Goal: Entertainment & Leisure: Consume media (video, audio)

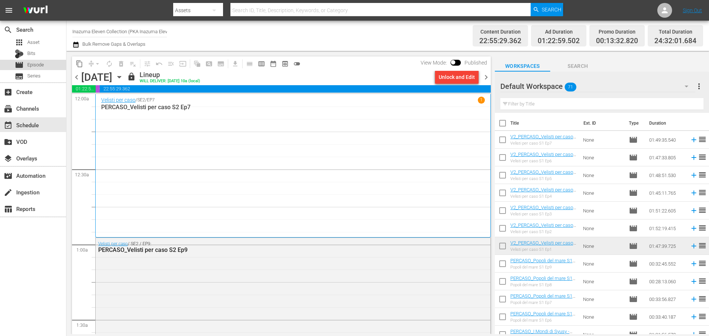
click at [41, 66] on span "Episode" at bounding box center [35, 64] width 17 height 7
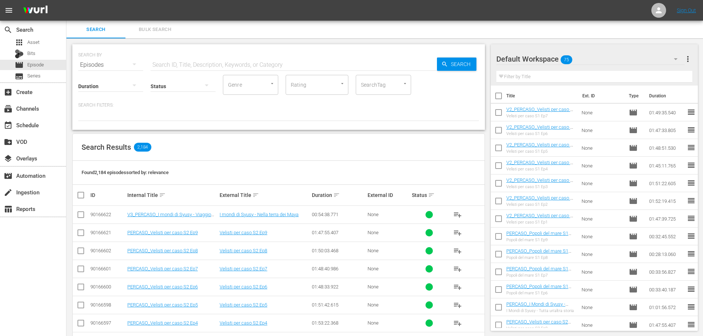
drag, startPoint x: 185, startPoint y: 62, endPoint x: 174, endPoint y: 54, distance: 13.7
click at [185, 62] on input "text" at bounding box center [294, 65] width 286 height 18
click at [184, 62] on input "text" at bounding box center [294, 65] width 286 height 18
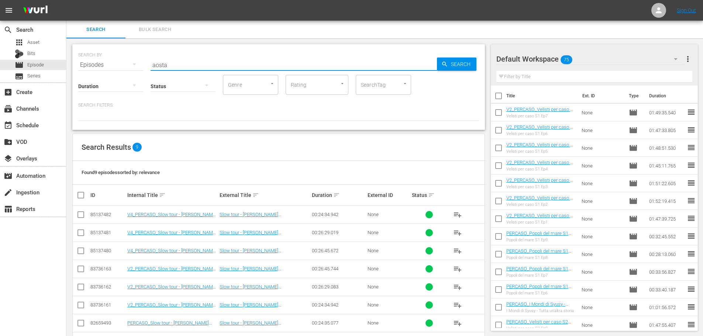
drag, startPoint x: 175, startPoint y: 66, endPoint x: 137, endPoint y: 72, distance: 38.4
click at [137, 72] on div "SEARCH BY Search By Episodes Search ID, Title, Description, Keywords, or Catego…" at bounding box center [278, 87] width 413 height 86
type input "padan"
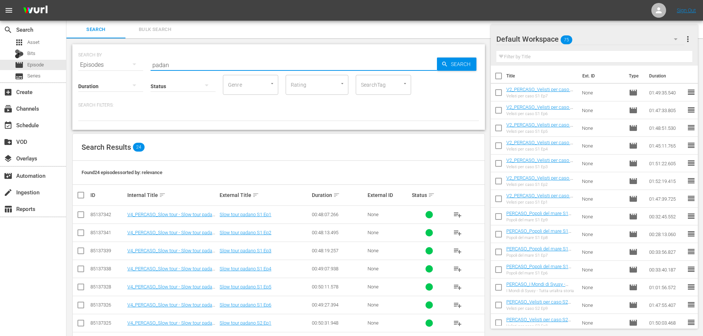
scroll to position [111, 0]
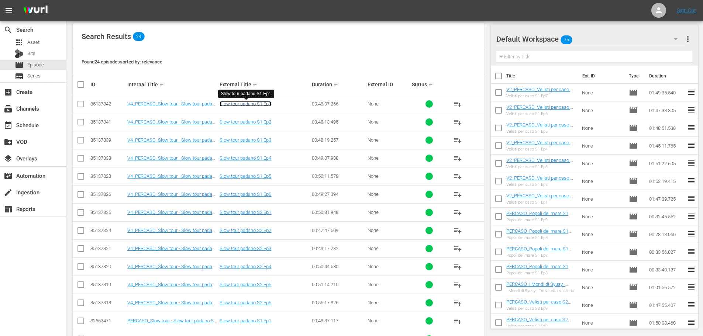
click at [268, 103] on link "Slow tour padano S1 Ep1" at bounding box center [246, 104] width 52 height 6
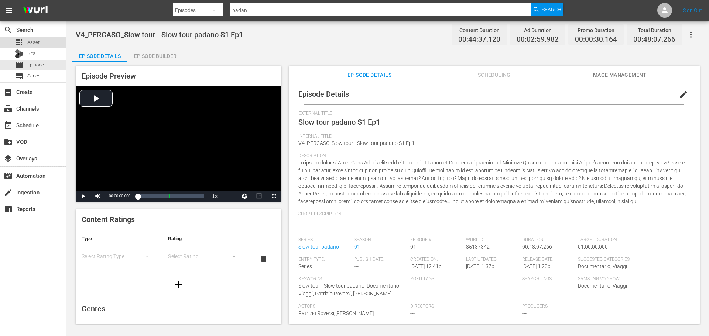
click at [32, 45] on span "Asset" at bounding box center [33, 42] width 12 height 7
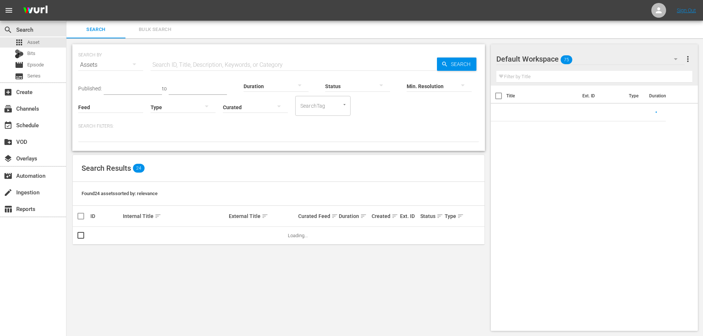
click at [163, 61] on input "text" at bounding box center [294, 65] width 286 height 18
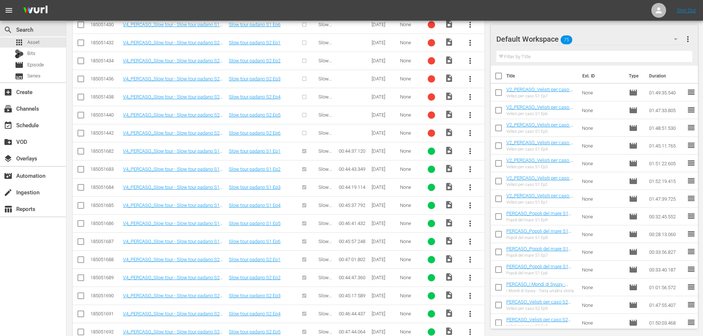
scroll to position [556, 0]
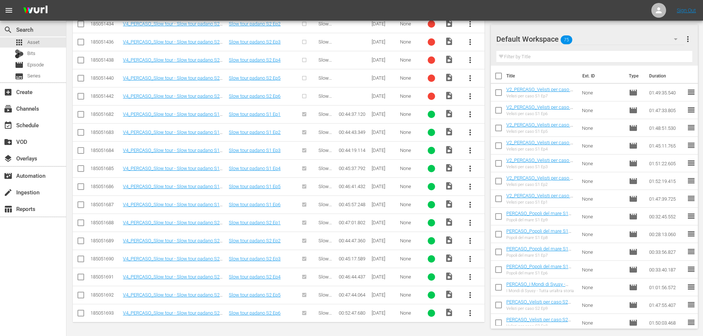
type input "padano"
click at [196, 113] on link "V4_PERCASO_Slow tour - Slow tour padano S1 Ep1" at bounding box center [171, 116] width 97 height 11
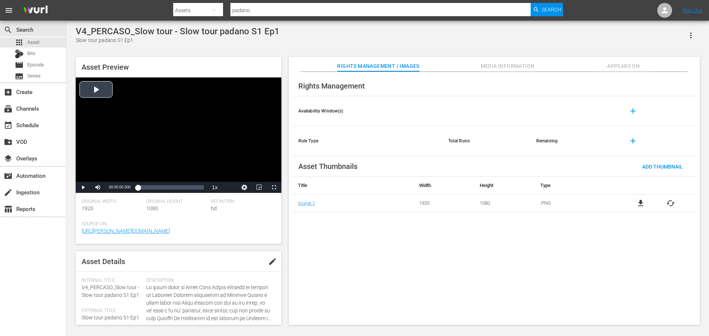
click at [167, 159] on div "Video Player" at bounding box center [179, 130] width 206 height 104
click at [148, 190] on div "Loaded : 0.45% 00:06:16.000 00:00:01.570" at bounding box center [171, 187] width 66 height 7
drag, startPoint x: 274, startPoint y: 188, endPoint x: 274, endPoint y: 233, distance: 44.7
click at [274, 188] on span "Video Player" at bounding box center [274, 188] width 0 height 0
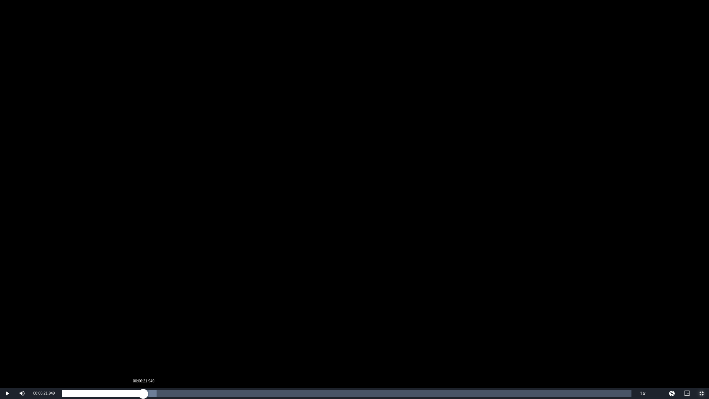
click at [143, 335] on div "Loaded : 16.60% 00:06:21.949 00:06:56.159" at bounding box center [346, 392] width 569 height 7
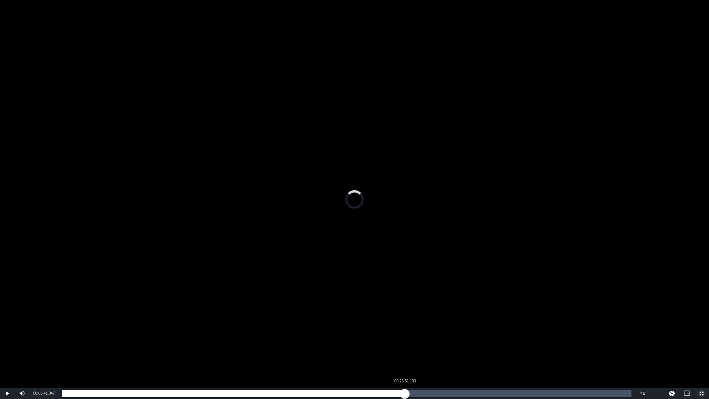
drag, startPoint x: 147, startPoint y: 395, endPoint x: 405, endPoint y: 390, distance: 257.7
click at [405, 335] on div "00:00:17.361" at bounding box center [233, 392] width 343 height 7
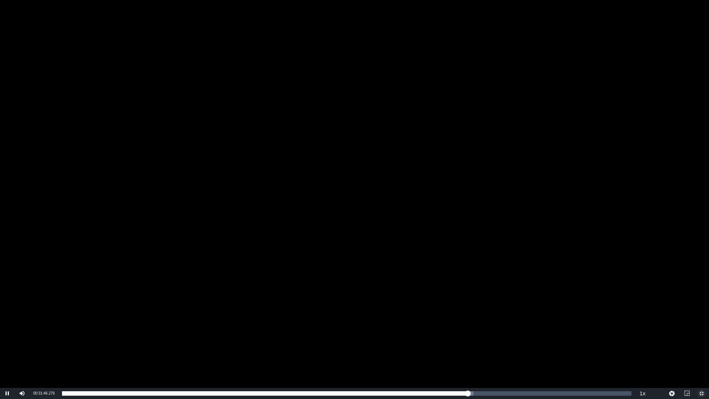
drag, startPoint x: 406, startPoint y: 394, endPoint x: 465, endPoint y: 372, distance: 62.3
click at [466, 335] on div "Video Player is loading. Play Video Pause Mute Current Time 00:31:46.276 / Dura…" at bounding box center [354, 199] width 709 height 399
click at [458, 335] on div "Video Player" at bounding box center [354, 194] width 709 height 388
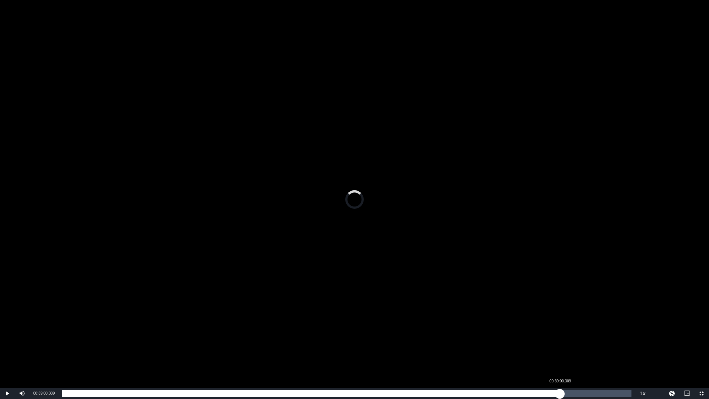
drag, startPoint x: 470, startPoint y: 395, endPoint x: 560, endPoint y: 398, distance: 89.4
click at [560, 335] on div "00:39:00.309" at bounding box center [311, 392] width 498 height 7
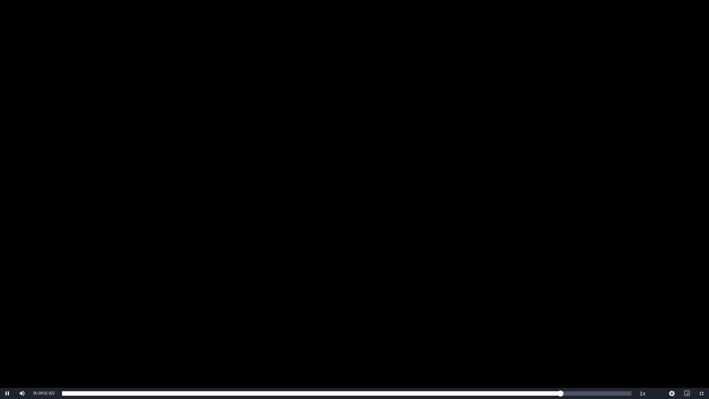
click at [434, 268] on div "Video Player" at bounding box center [354, 194] width 709 height 388
click at [701, 335] on span "Video Player" at bounding box center [701, 393] width 0 height 0
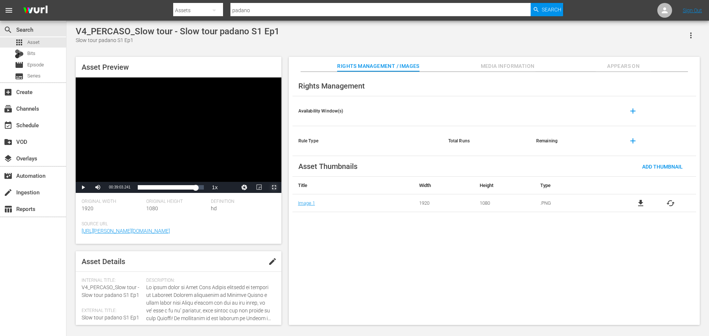
click at [274, 188] on span "Video Player" at bounding box center [274, 188] width 0 height 0
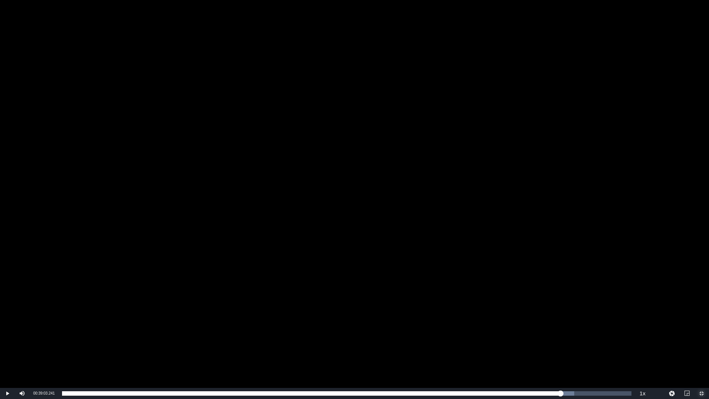
drag, startPoint x: 560, startPoint y: 394, endPoint x: 25, endPoint y: 348, distance: 537.2
click at [25, 335] on div "Video Player is loading. Play Video Play Mute Current Time 00:39:03.241 / Durat…" at bounding box center [354, 199] width 709 height 399
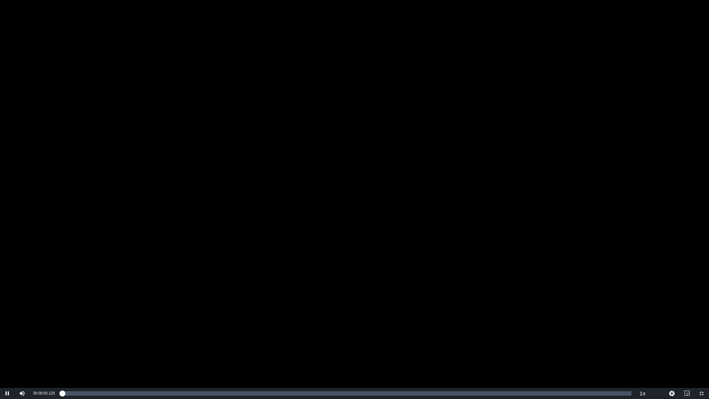
click at [500, 323] on div "Video Player" at bounding box center [354, 194] width 709 height 388
drag, startPoint x: 60, startPoint y: 392, endPoint x: 46, endPoint y: 395, distance: 14.8
click at [46, 335] on div "Play Mute Current Time 00:00:00.327 / Duration 00:44:36.974 Loaded : 0.45% 00:0…" at bounding box center [354, 393] width 709 height 11
click at [53, 335] on div "Video Player" at bounding box center [354, 194] width 709 height 388
click at [701, 335] on span "Video Player" at bounding box center [701, 393] width 0 height 0
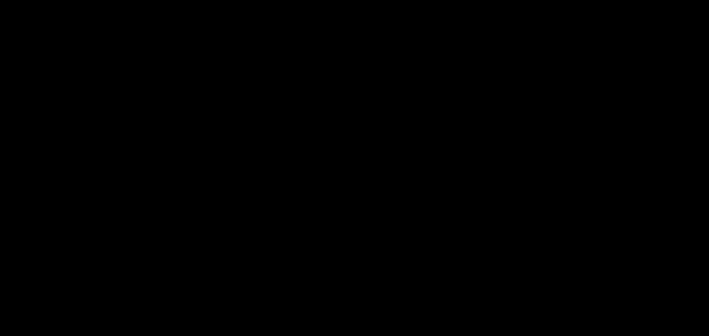
scroll to position [191, 0]
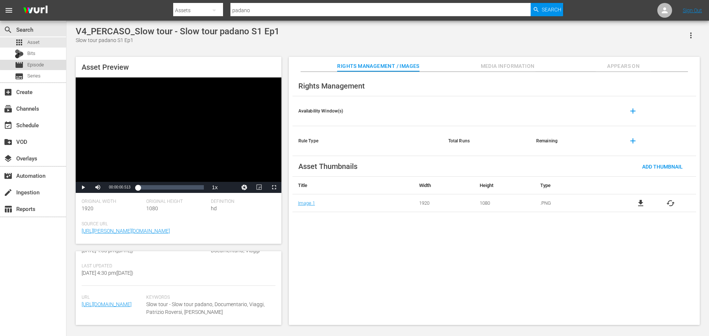
click at [43, 63] on span "Episode" at bounding box center [35, 64] width 17 height 7
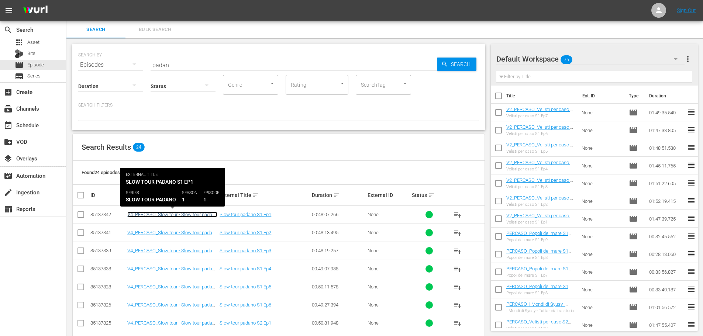
click at [138, 214] on link "V4_PERCASO_Slow tour - Slow tour padano S1 Ep1" at bounding box center [172, 217] width 90 height 11
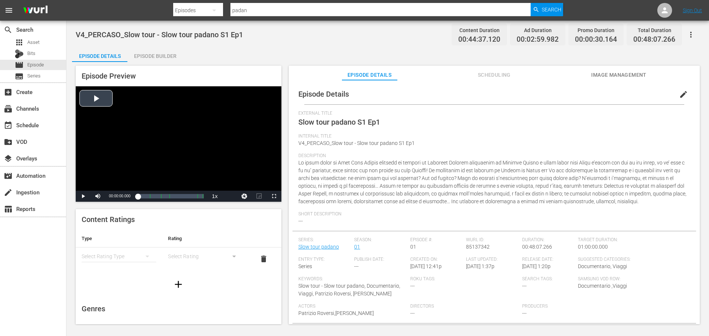
click at [148, 148] on div "Video Player" at bounding box center [179, 138] width 206 height 104
click at [274, 196] on span "Video Player" at bounding box center [274, 196] width 0 height 0
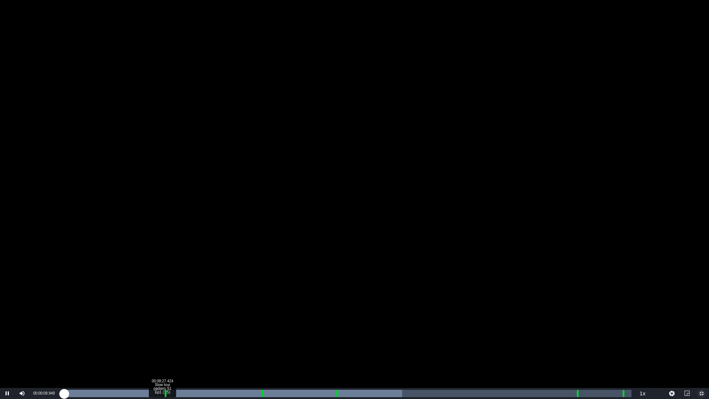
click at [162, 335] on div "Loaded : 59.74% 00:08:27.424 Slow tour padano S1 Ep1 (1/5) 00:00:10.003" at bounding box center [346, 392] width 569 height 7
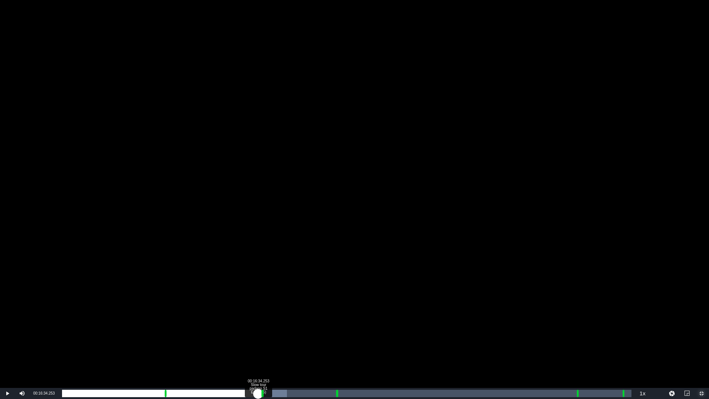
click at [258, 335] on div "Loaded : 39.47% 00:16:34.253 Slow tour padano S1 Ep1 (2/5) 00:00:06.518" at bounding box center [346, 392] width 569 height 7
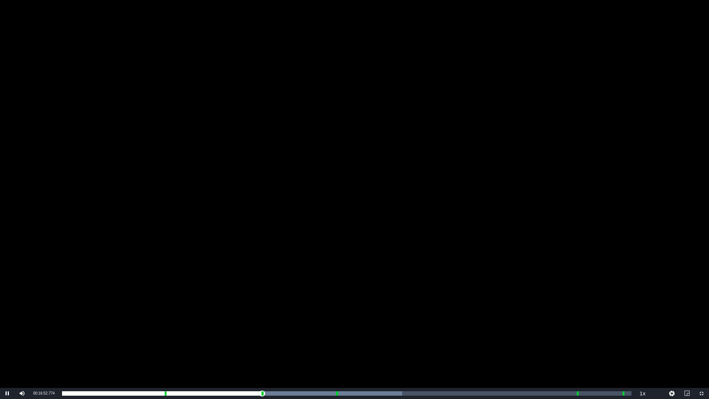
click at [395, 335] on div "Video Player" at bounding box center [354, 194] width 709 height 388
click at [701, 335] on span "Video Player" at bounding box center [701, 393] width 0 height 0
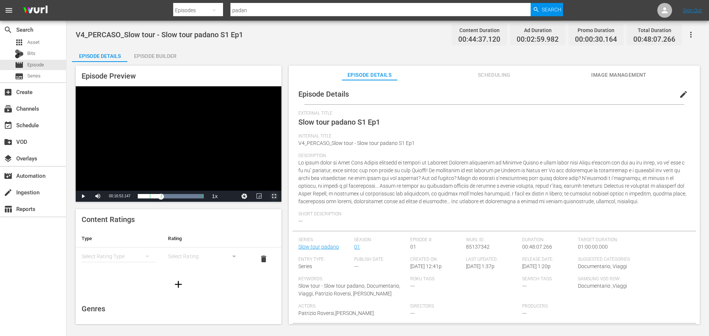
click at [274, 196] on span "Video Player" at bounding box center [274, 196] width 0 height 0
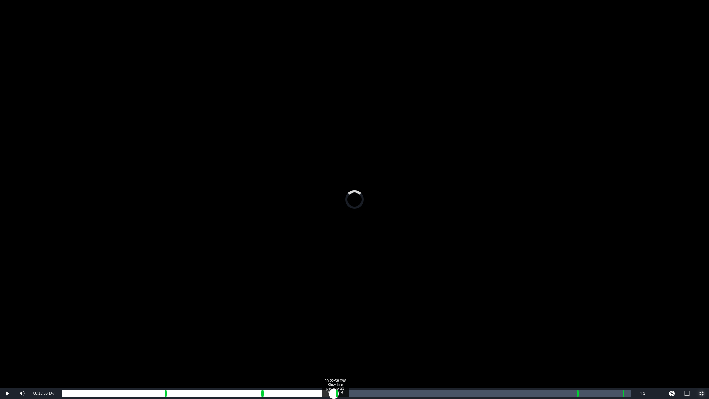
click at [334, 335] on div "Loaded : 0.00% 00:22:58.098 Slow tour padano S1 Ep1 (3/5) 00:00:02.113 Cue Poin…" at bounding box center [346, 392] width 569 height 7
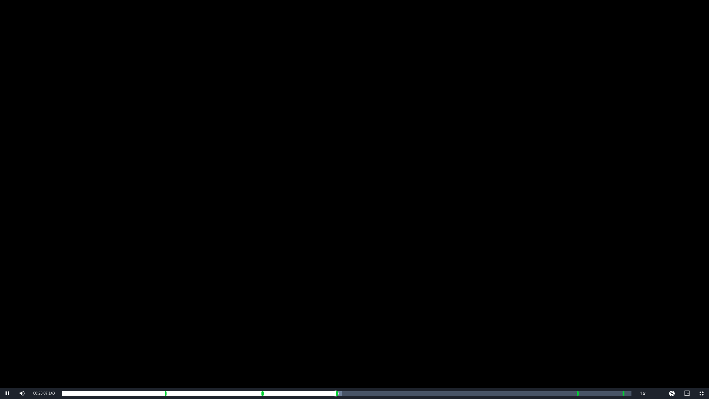
click at [408, 267] on div "Video Player" at bounding box center [354, 194] width 709 height 388
click at [701, 335] on span "Video Player" at bounding box center [701, 393] width 0 height 0
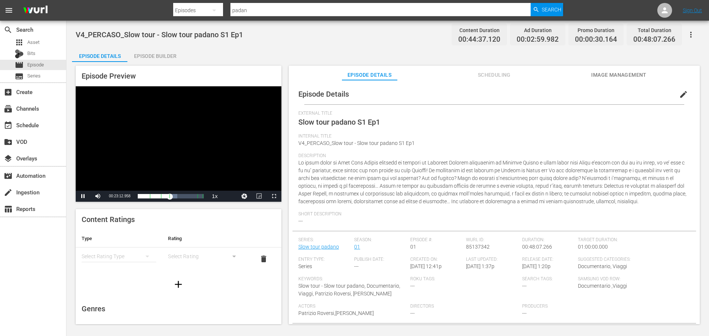
click at [179, 122] on div "Video Player" at bounding box center [179, 138] width 206 height 104
click at [186, 162] on div "Video Player" at bounding box center [179, 138] width 206 height 104
click at [274, 196] on span "Video Player" at bounding box center [274, 196] width 0 height 0
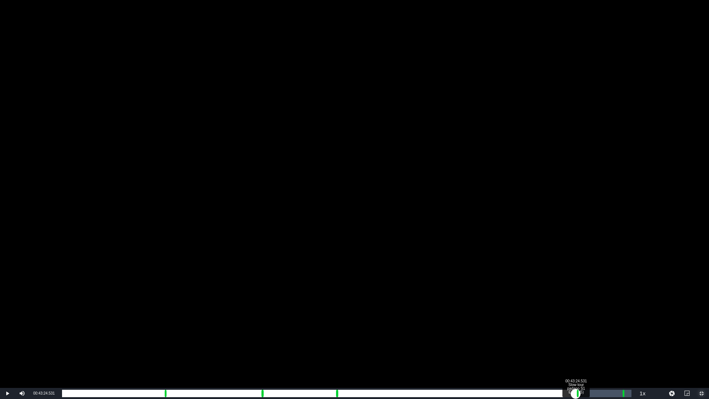
click at [576, 335] on div "Loaded : 59.57% 00:43:24.531 Slow tour padano S1 Ep1 (4/5) 00:00:07.212 [GEOGRA…" at bounding box center [346, 392] width 569 height 7
click at [574, 335] on div "00:41:13.634" at bounding box center [319, 392] width 514 height 7
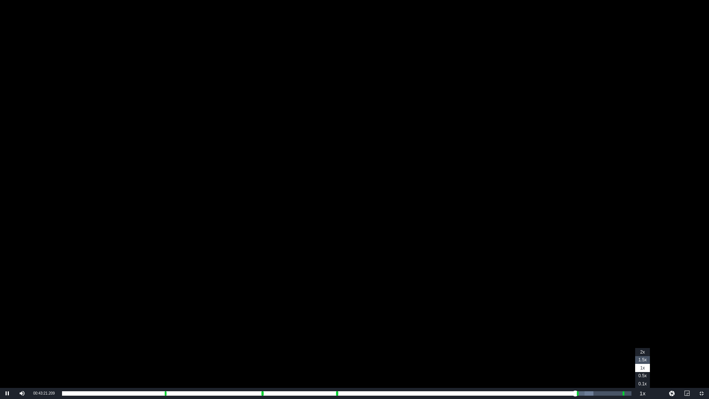
click at [643, 335] on span "1.5x" at bounding box center [642, 359] width 8 height 5
click at [582, 335] on div "Video Player" at bounding box center [354, 194] width 709 height 388
click at [579, 335] on div "Video Player" at bounding box center [354, 194] width 709 height 388
click at [564, 330] on div "Video Player" at bounding box center [354, 194] width 709 height 388
click at [701, 335] on span "Video Player" at bounding box center [701, 393] width 0 height 0
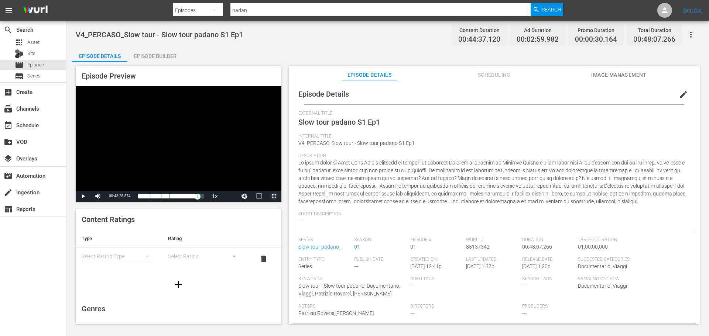
click at [274, 196] on span "Video Player" at bounding box center [274, 196] width 0 height 0
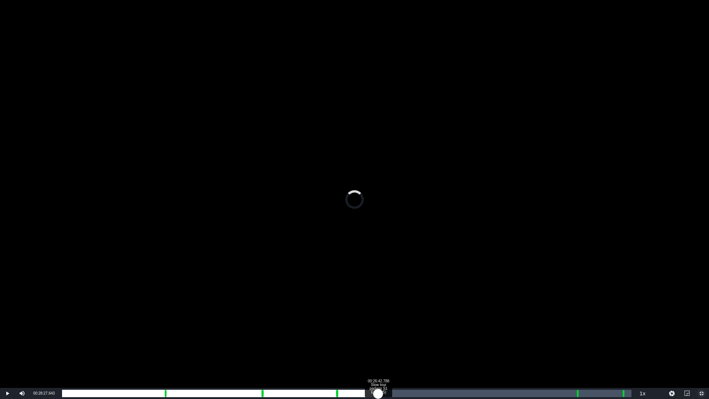
drag, startPoint x: 576, startPoint y: 395, endPoint x: 377, endPoint y: 391, distance: 199.0
click at [377, 335] on div "Loaded : 0.00% 00:26:42.788 Slow tour padano S1 Ep1 (4/5) 00:26:12.573 Cue Poin…" at bounding box center [346, 392] width 569 height 7
drag, startPoint x: 375, startPoint y: 392, endPoint x: 441, endPoint y: 396, distance: 65.5
click at [441, 335] on div "00:29:46.029" at bounding box center [251, 392] width 379 height 7
drag, startPoint x: 442, startPoint y: 396, endPoint x: 460, endPoint y: 396, distance: 18.1
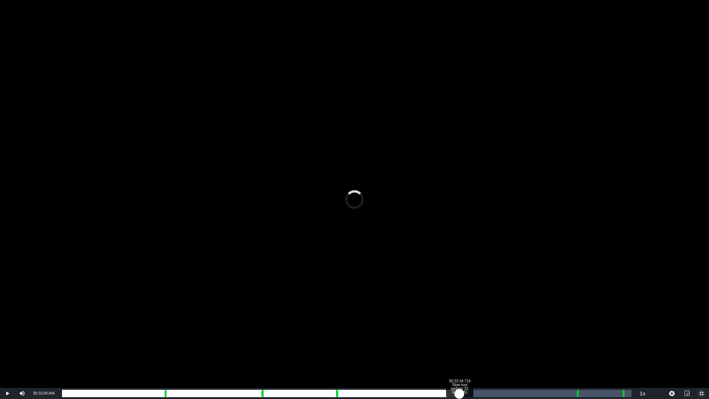
click at [459, 335] on div "00:29:47.820" at bounding box center [260, 392] width 397 height 7
drag, startPoint x: 462, startPoint y: 395, endPoint x: 479, endPoint y: 397, distance: 17.1
click at [479, 335] on div "00:31:23.119" at bounding box center [270, 392] width 417 height 7
click at [488, 335] on div "Loaded : 75.60% 00:36:02.640 Slow tour padano S1 Ep1 (4/5) 00:33:04.756 Cue Poi…" at bounding box center [346, 392] width 569 height 7
click at [519, 335] on div "Loaded : 76.95% 00:38:38.051 Slow tour padano S1 Ep1 (4/5) 00:33:52.606 Cue Poi…" at bounding box center [346, 392] width 569 height 7
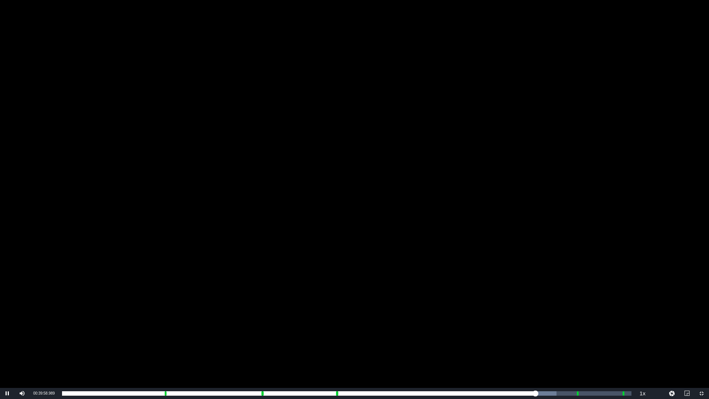
click at [361, 249] on div "Video Player" at bounding box center [354, 194] width 709 height 388
click at [701, 335] on span "Video Player" at bounding box center [701, 393] width 0 height 0
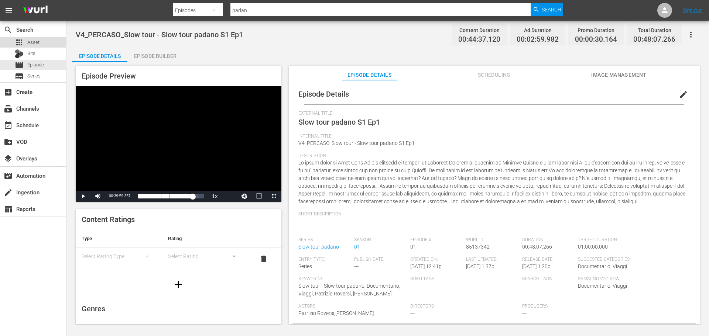
click at [48, 45] on div "apps Asset" at bounding box center [33, 42] width 66 height 10
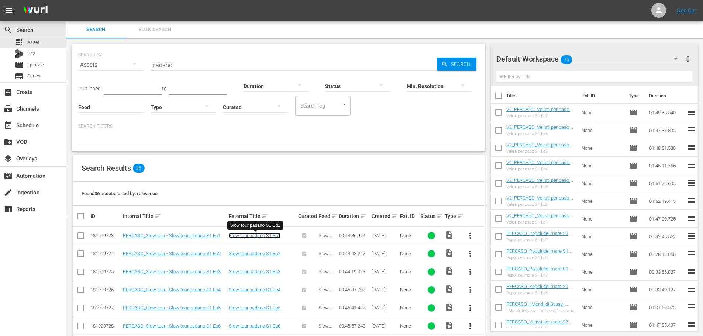
click at [275, 237] on link "Slow tour padano S1 Ep1" at bounding box center [255, 236] width 52 height 6
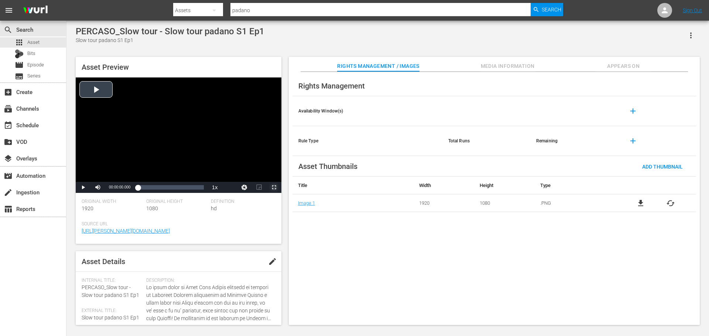
click at [274, 188] on span "Video Player" at bounding box center [274, 188] width 0 height 0
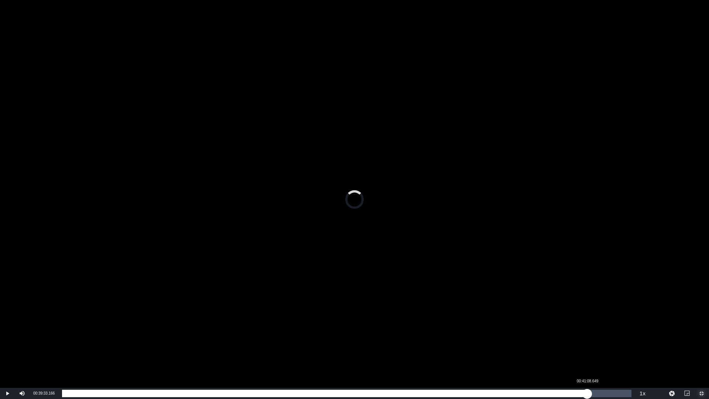
drag, startPoint x: 63, startPoint y: 393, endPoint x: 587, endPoint y: 398, distance: 523.9
click at [587, 335] on div "00:41:12.121" at bounding box center [324, 392] width 525 height 7
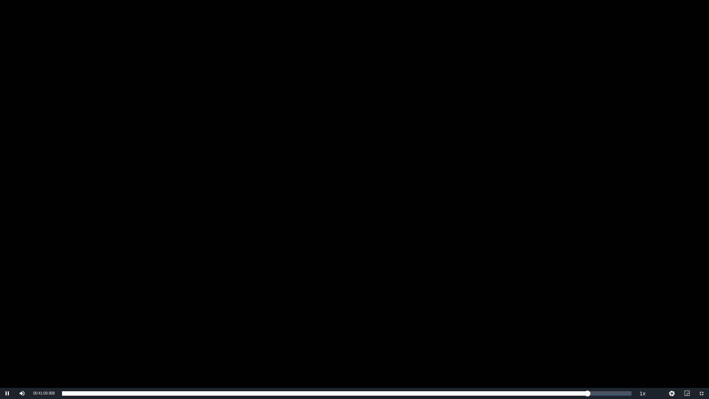
click at [402, 263] on div "Video Player" at bounding box center [354, 194] width 709 height 388
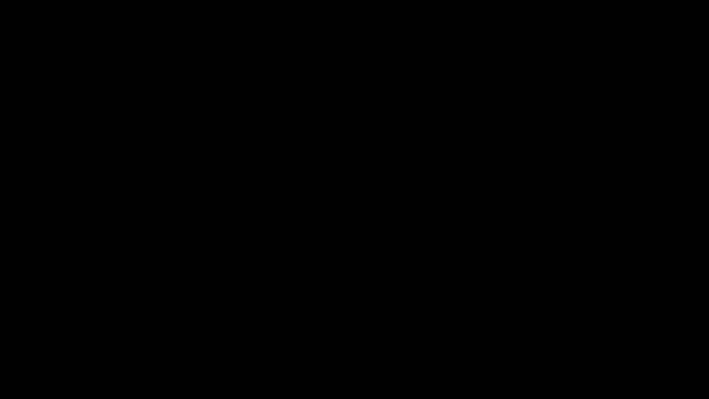
click at [402, 263] on div "Video Player" at bounding box center [354, 194] width 709 height 388
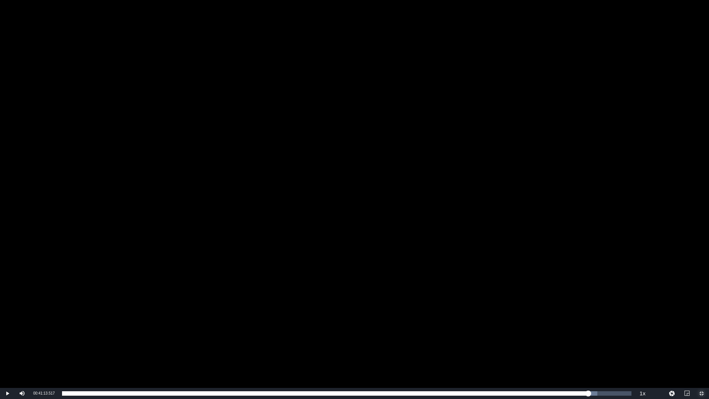
click at [701, 335] on span "Video Player" at bounding box center [701, 393] width 0 height 0
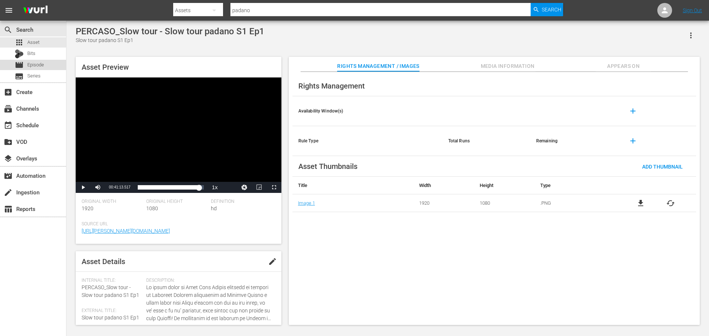
click at [45, 63] on div "movie Episode" at bounding box center [33, 65] width 66 height 10
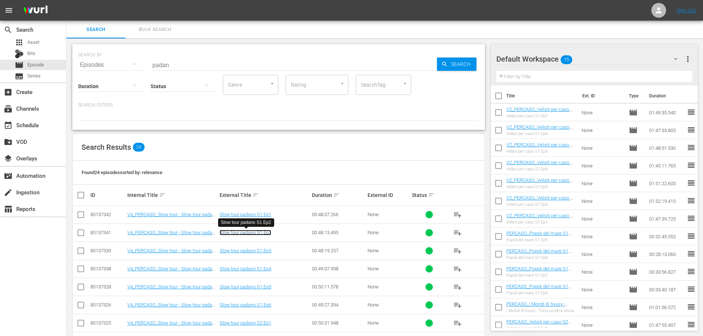
click at [260, 232] on link "Slow tour padano S1 Ep2" at bounding box center [246, 233] width 52 height 6
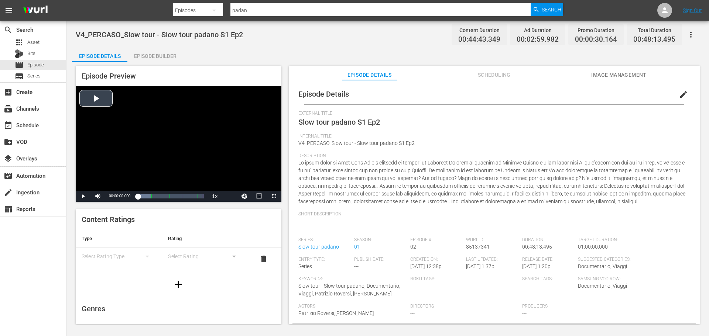
click at [157, 142] on div "Video Player" at bounding box center [179, 138] width 206 height 104
click at [274, 196] on span "Video Player" at bounding box center [274, 196] width 0 height 0
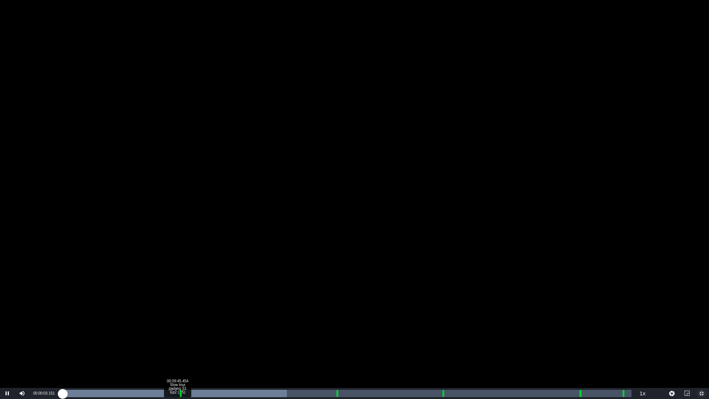
click at [178, 335] on div "Loaded : 39.47% 00:09:45.454 Slow tour padano S1 Ep2 (1/5) 00:00:03.229" at bounding box center [346, 392] width 569 height 7
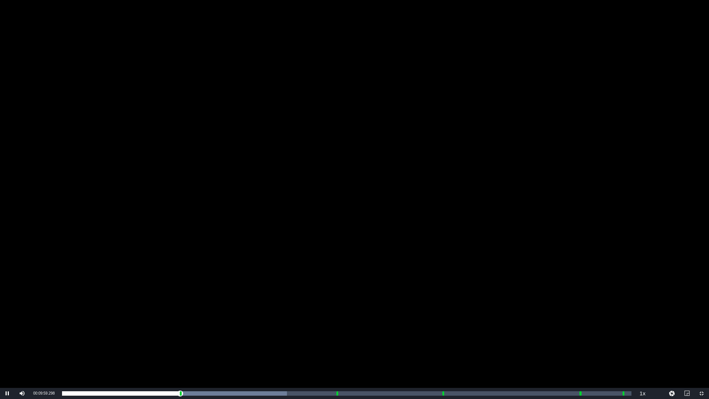
click at [461, 291] on div "Video Player" at bounding box center [354, 194] width 709 height 388
click at [701, 335] on span "Video Player" at bounding box center [701, 393] width 0 height 0
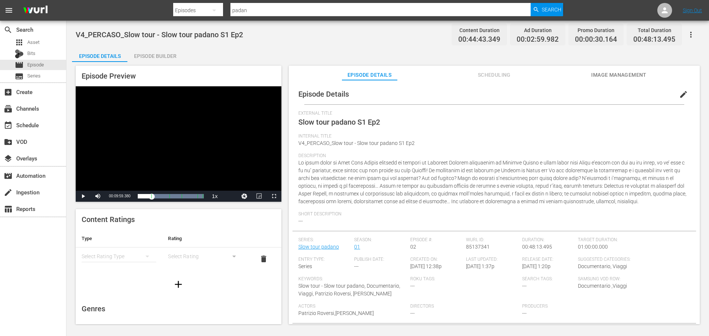
click at [165, 151] on div "Video Player" at bounding box center [179, 138] width 206 height 104
click at [274, 196] on span "Video Player" at bounding box center [274, 196] width 0 height 0
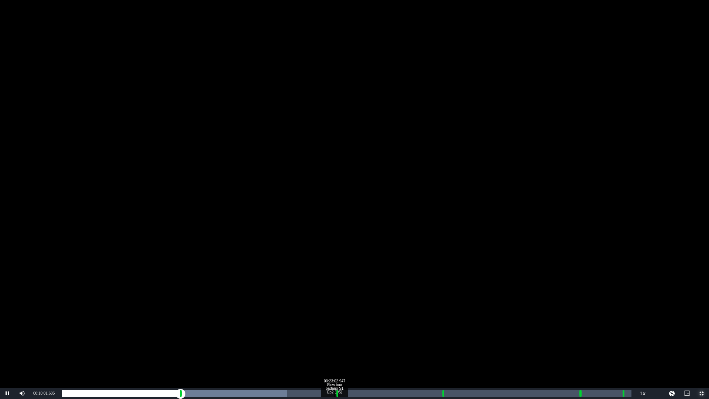
click at [334, 335] on div "Loaded : 39.47% 00:23:02.947 Slow tour padano S1 Ep2 (2/5) 00:00:04.523 Cue Poi…" at bounding box center [346, 392] width 569 height 7
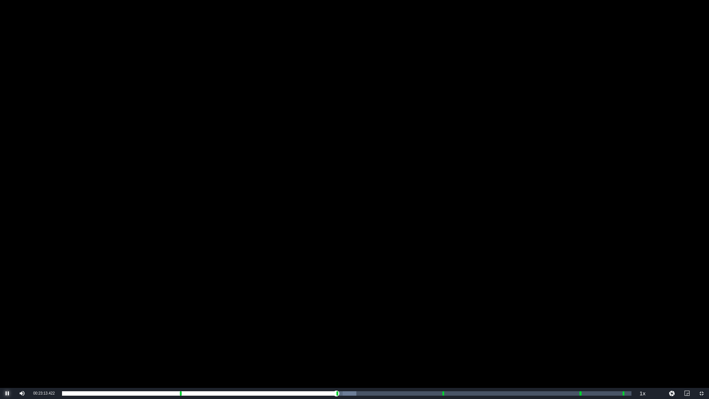
click at [7, 335] on span "Video Player" at bounding box center [7, 393] width 0 height 0
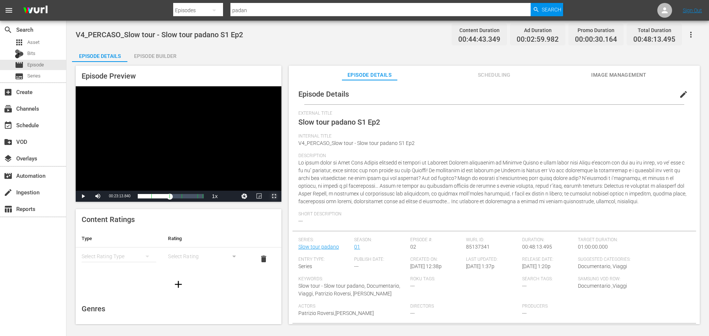
click at [274, 196] on span "Video Player" at bounding box center [274, 196] width 0 height 0
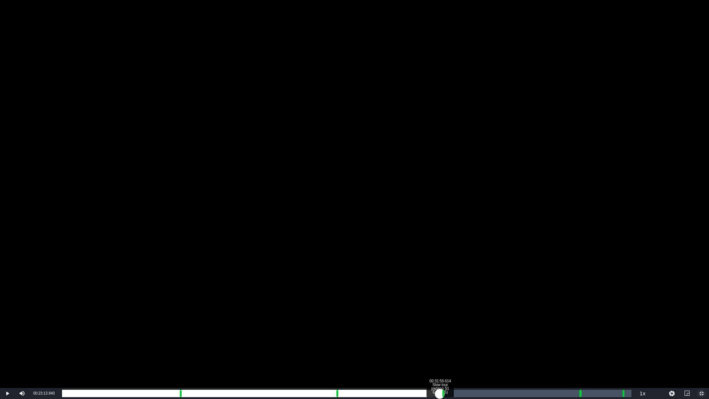
click at [440, 335] on div "Loaded : 52.15% 00:31:59.614 Slow tour padano S1 Ep2 (3/5) 00:22:13.846 [GEOGRA…" at bounding box center [346, 392] width 569 height 7
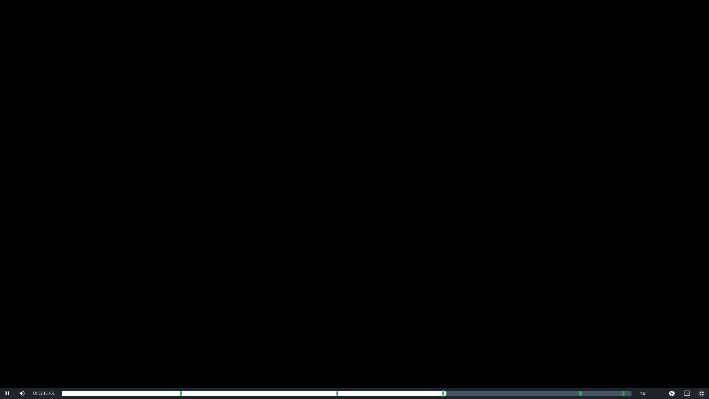
click at [701, 335] on span "Video Player" at bounding box center [701, 393] width 0 height 0
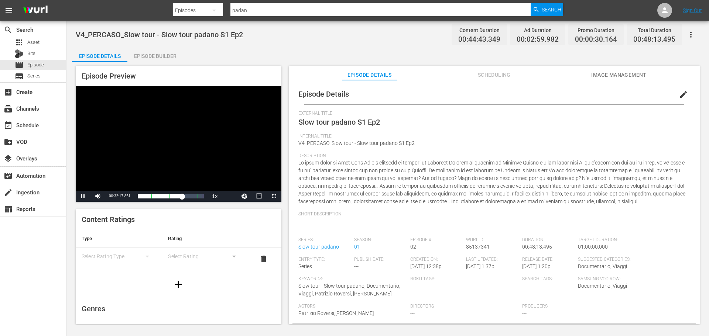
click at [181, 150] on div "Video Player" at bounding box center [179, 138] width 206 height 104
click at [274, 196] on span "Video Player" at bounding box center [274, 196] width 0 height 0
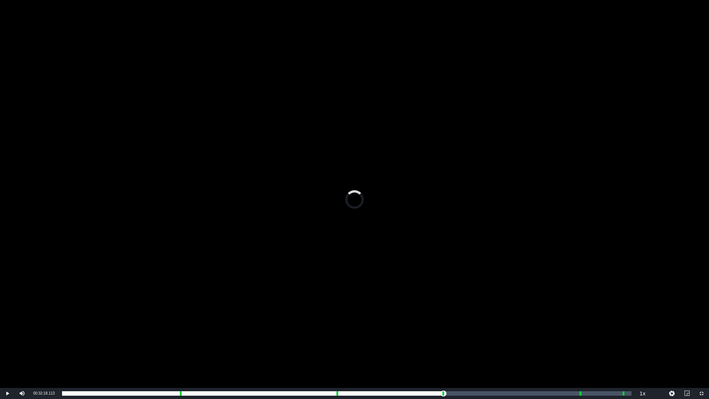
click at [295, 320] on div "Video Player" at bounding box center [354, 194] width 709 height 388
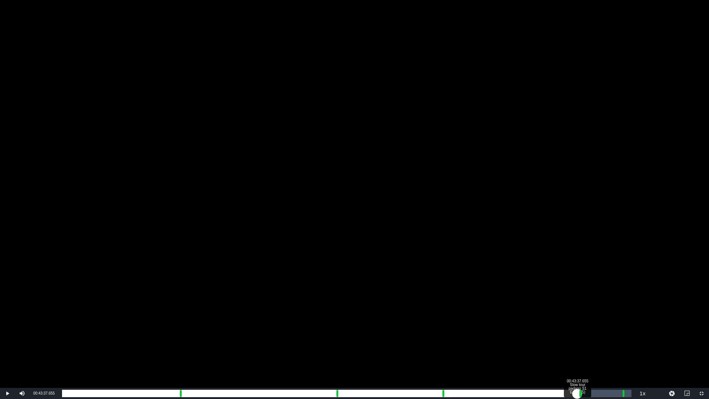
click at [577, 335] on div "Loaded : 39.47% 00:43:37.655 Slow tour padano S1 Ep2 (4/5) 00:00:08.134 [GEOGRA…" at bounding box center [346, 392] width 569 height 7
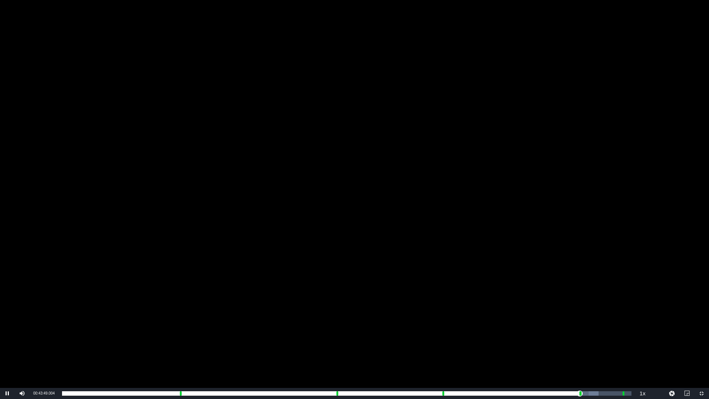
click at [482, 296] on div "Video Player" at bounding box center [354, 194] width 709 height 388
click at [701, 335] on span "Video Player" at bounding box center [701, 393] width 0 height 0
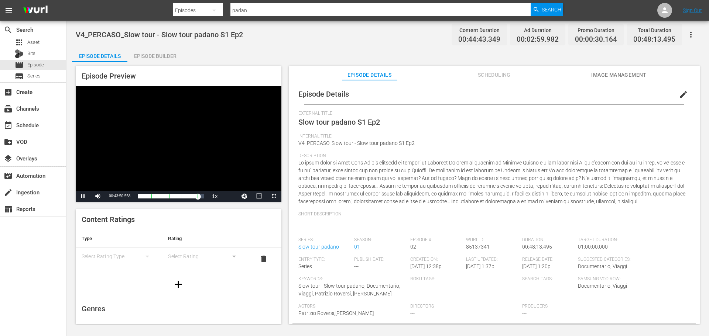
click at [168, 135] on div "Video Player" at bounding box center [179, 138] width 206 height 104
drag, startPoint x: 126, startPoint y: 193, endPoint x: 132, endPoint y: 193, distance: 5.9
click at [132, 193] on div "Current Time 00:43:50.941" at bounding box center [119, 196] width 29 height 11
click at [127, 195] on span "00:43:50.941" at bounding box center [119, 196] width 21 height 4
drag, startPoint x: 123, startPoint y: 195, endPoint x: 131, endPoint y: 192, distance: 8.9
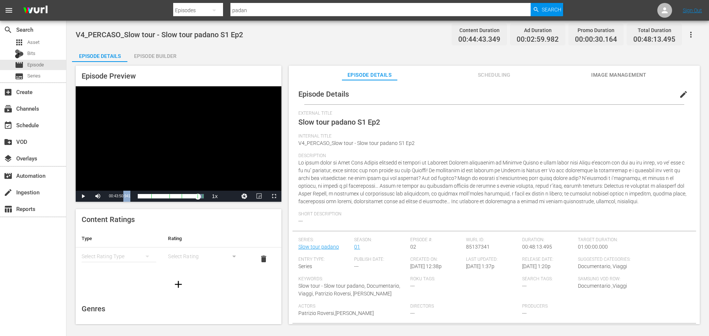
click at [131, 192] on div "Current Time 00:43:50.941" at bounding box center [119, 196] width 29 height 11
click at [131, 193] on div "Current Time 00:43:50.941" at bounding box center [119, 196] width 29 height 11
